Goal: Task Accomplishment & Management: Manage account settings

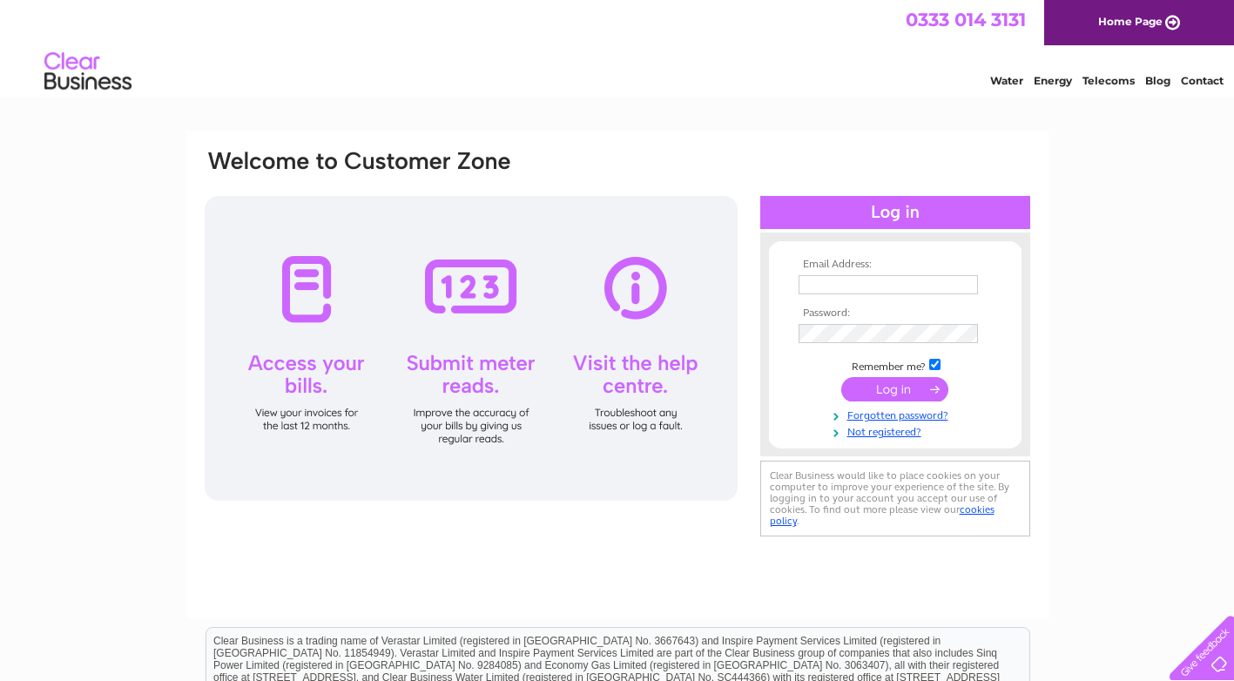
type input "[PERSON_NAME][EMAIL_ADDRESS][DOMAIN_NAME]"
click at [919, 391] on input "submit" at bounding box center [894, 389] width 107 height 24
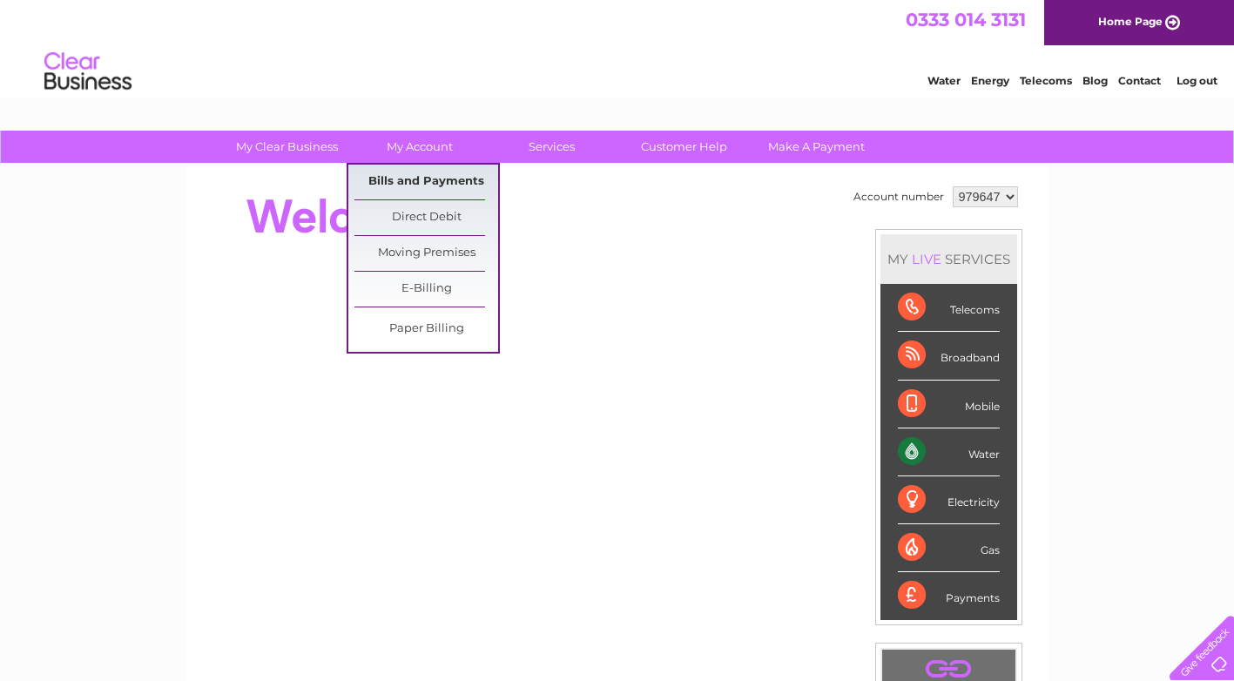
click at [405, 179] on link "Bills and Payments" at bounding box center [426, 182] width 144 height 35
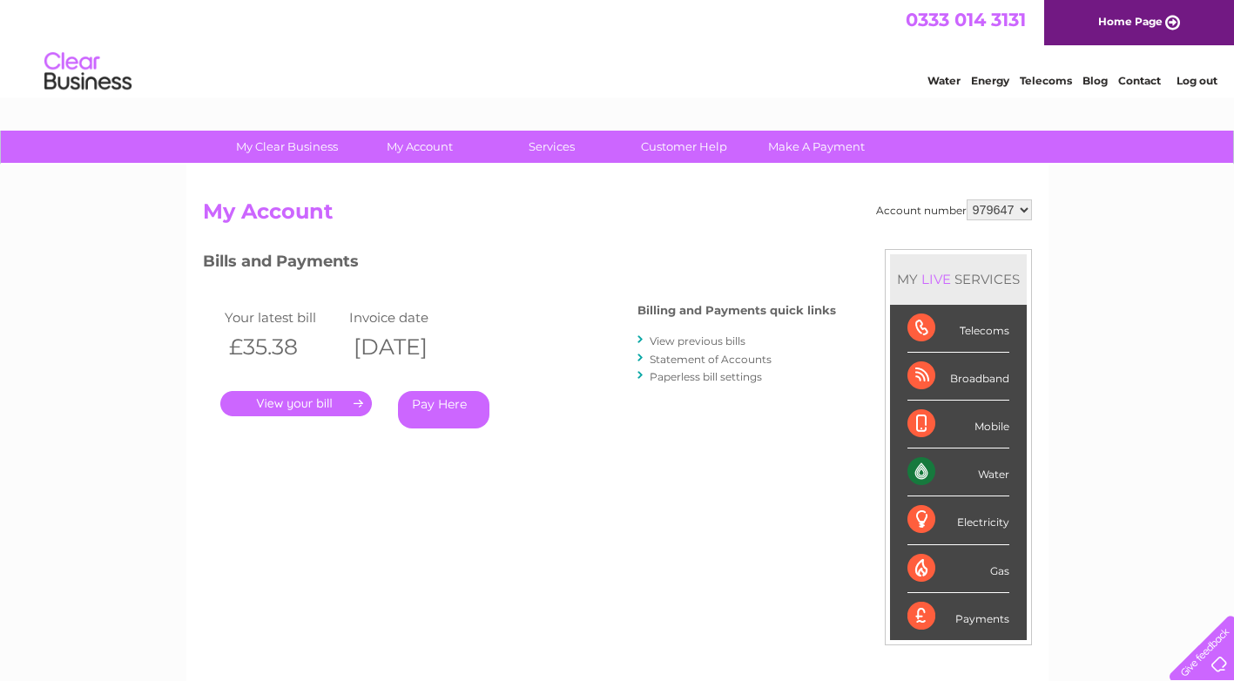
click at [350, 408] on link "." at bounding box center [296, 403] width 152 height 25
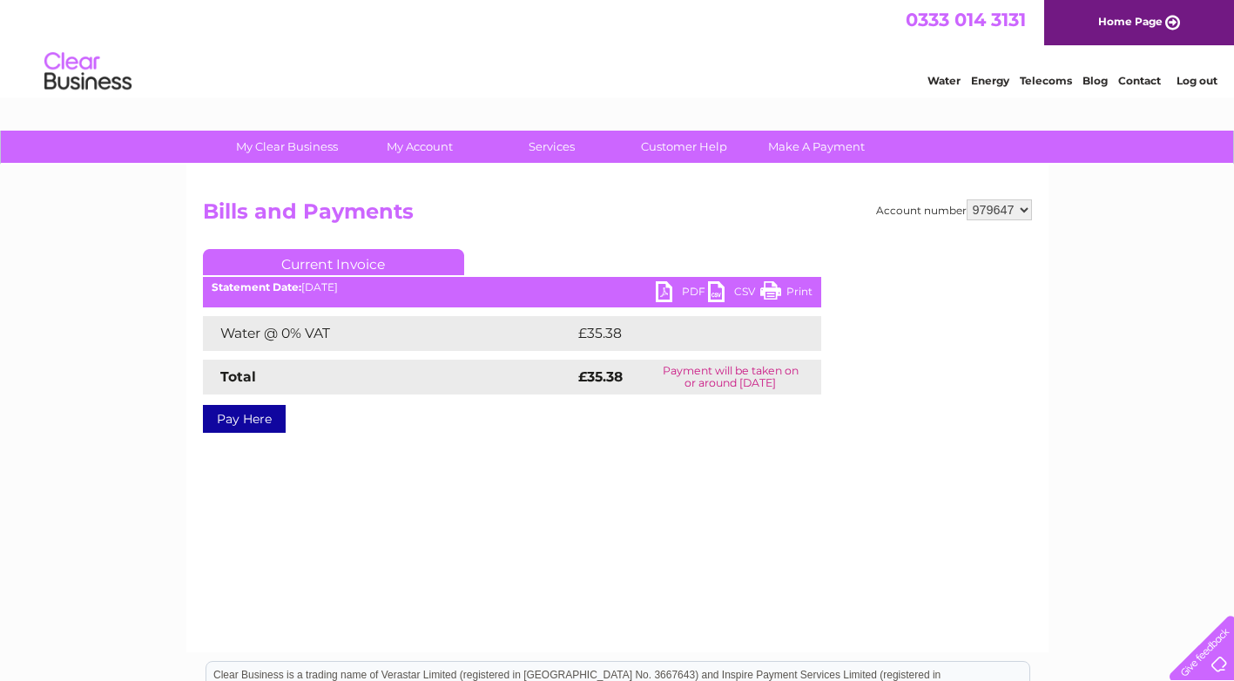
click at [672, 297] on link "PDF" at bounding box center [682, 293] width 52 height 25
